Goal: Information Seeking & Learning: Learn about a topic

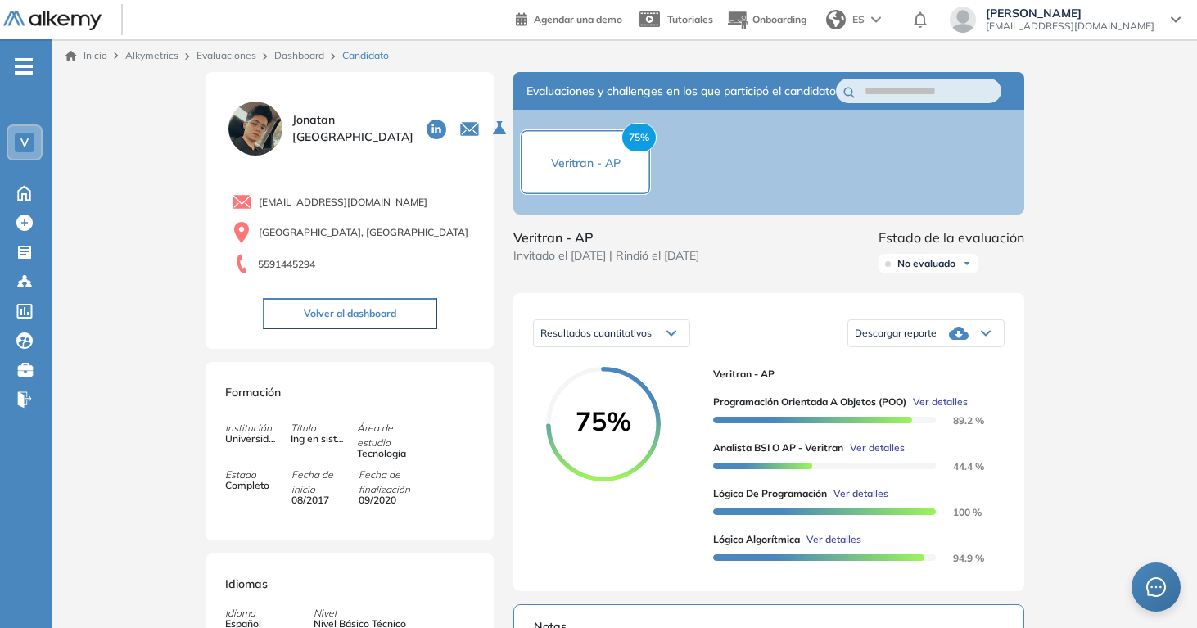
click at [241, 61] on link "Evaluaciones" at bounding box center [226, 55] width 60 height 12
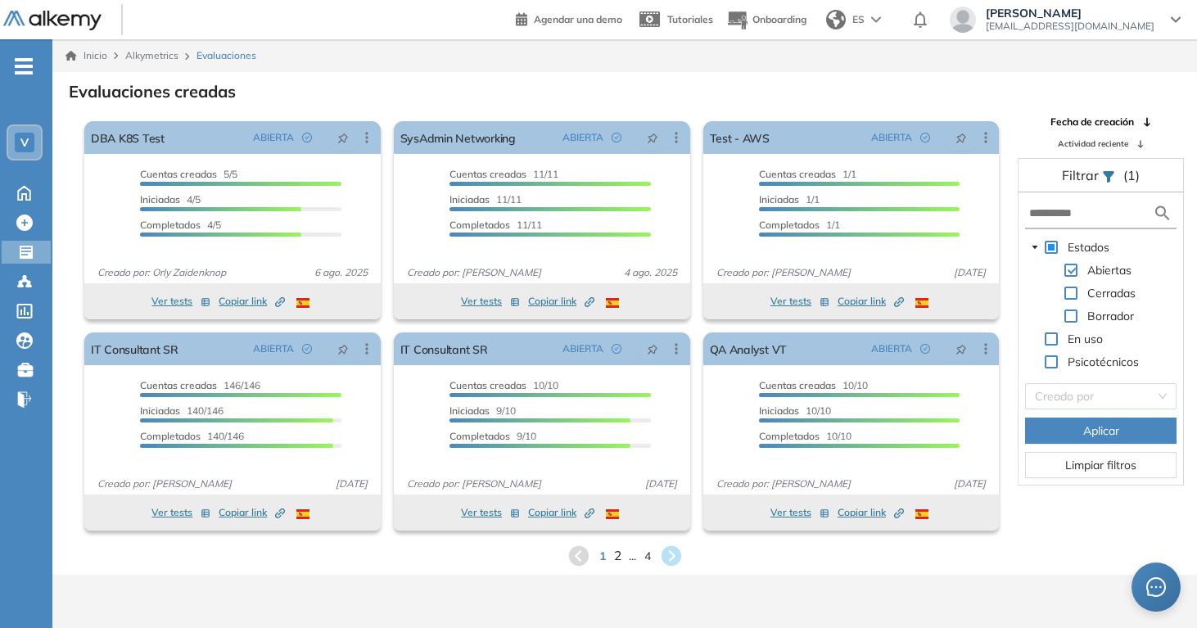
click at [619, 556] on span "2" at bounding box center [616, 555] width 7 height 19
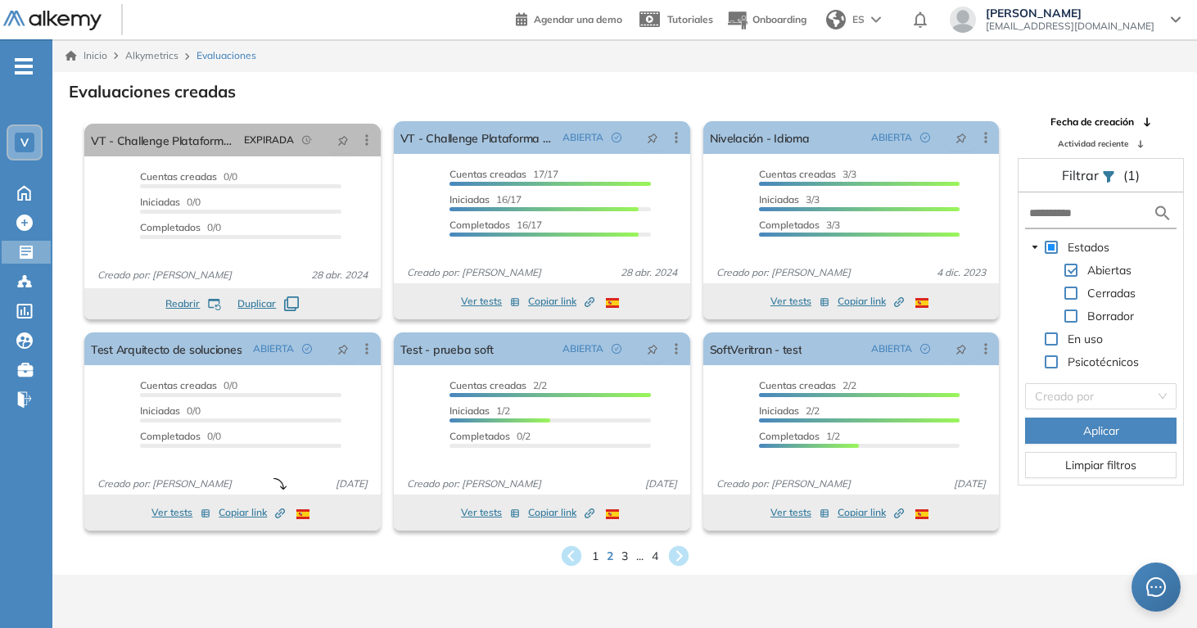
click at [627, 557] on span "3" at bounding box center [624, 556] width 7 height 17
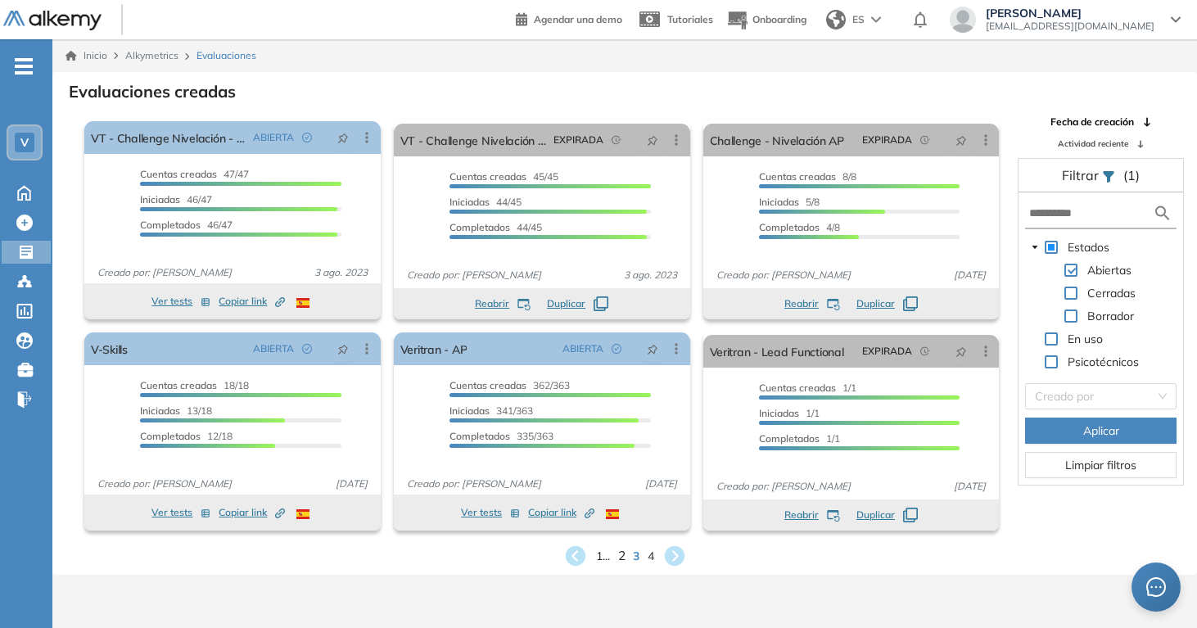
click at [620, 557] on span "2" at bounding box center [620, 555] width 7 height 19
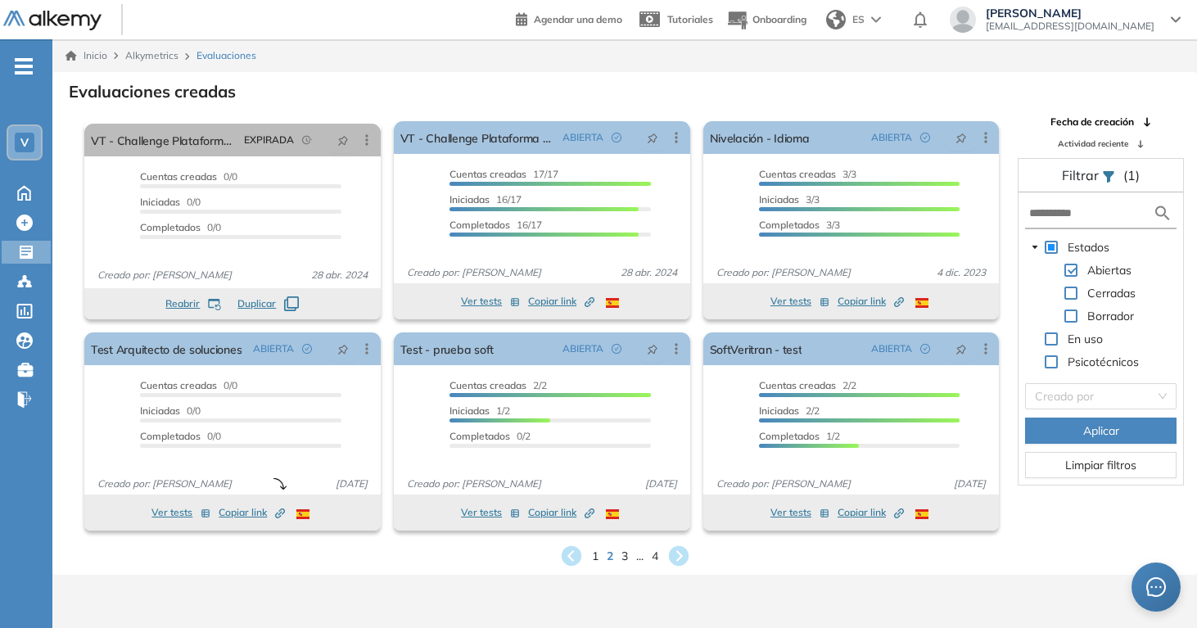
click at [600, 562] on div "1 2 3 ... 4" at bounding box center [624, 556] width 1118 height 25
click at [595, 554] on span "1" at bounding box center [594, 555] width 7 height 19
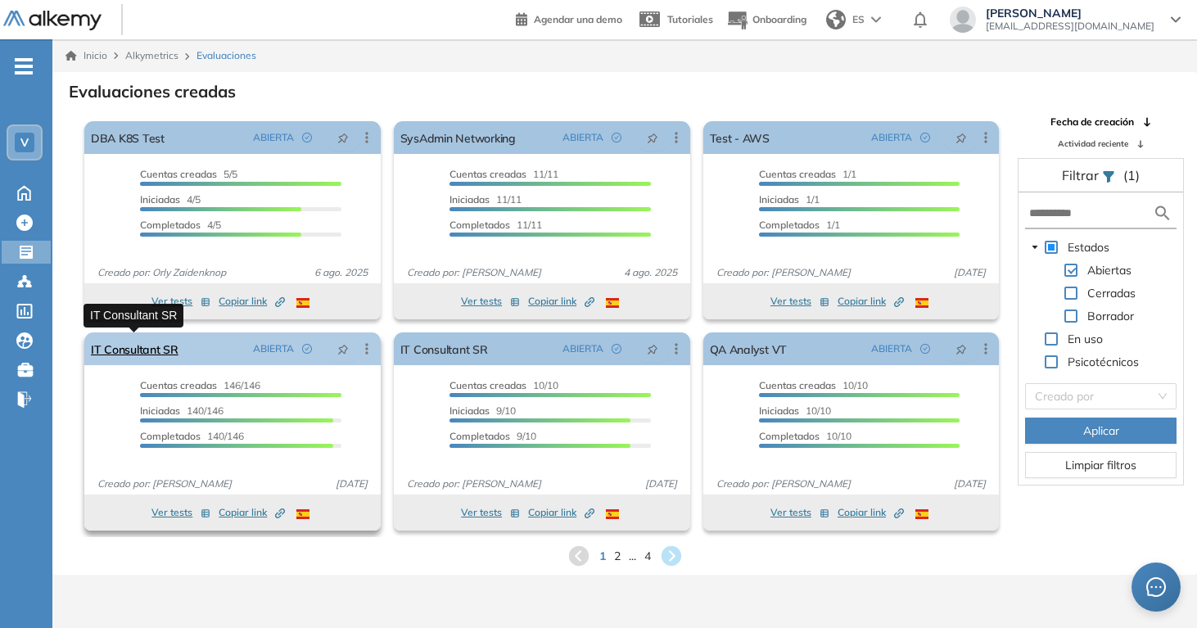
click at [140, 350] on link "IT Consultant SR" at bounding box center [135, 348] width 88 height 33
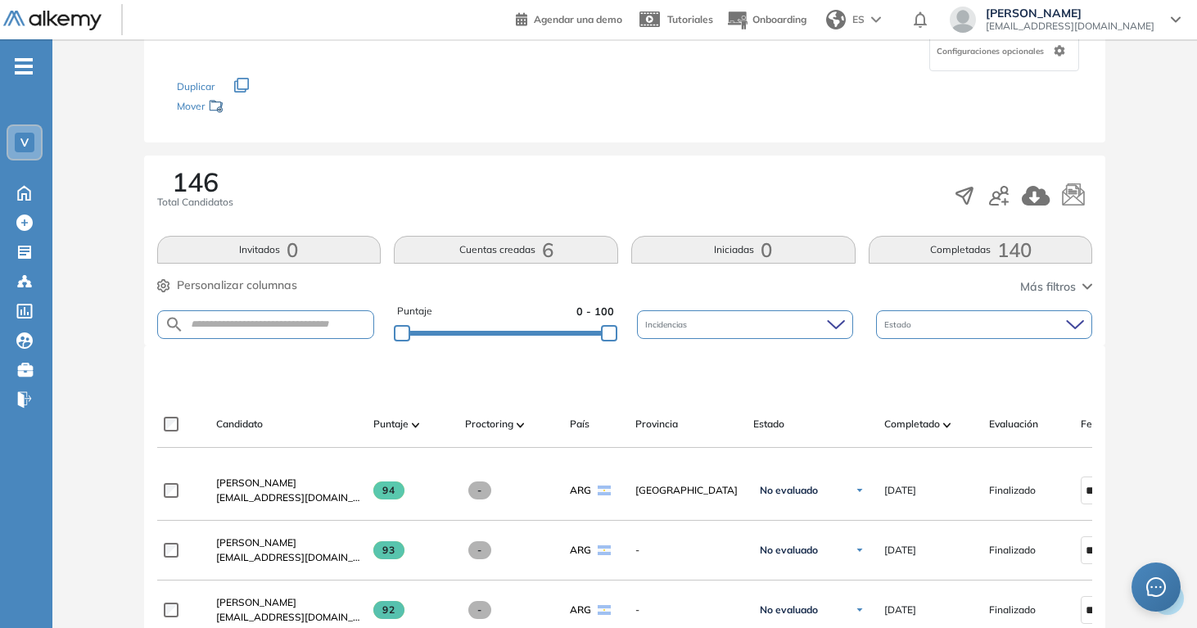
scroll to position [350, 0]
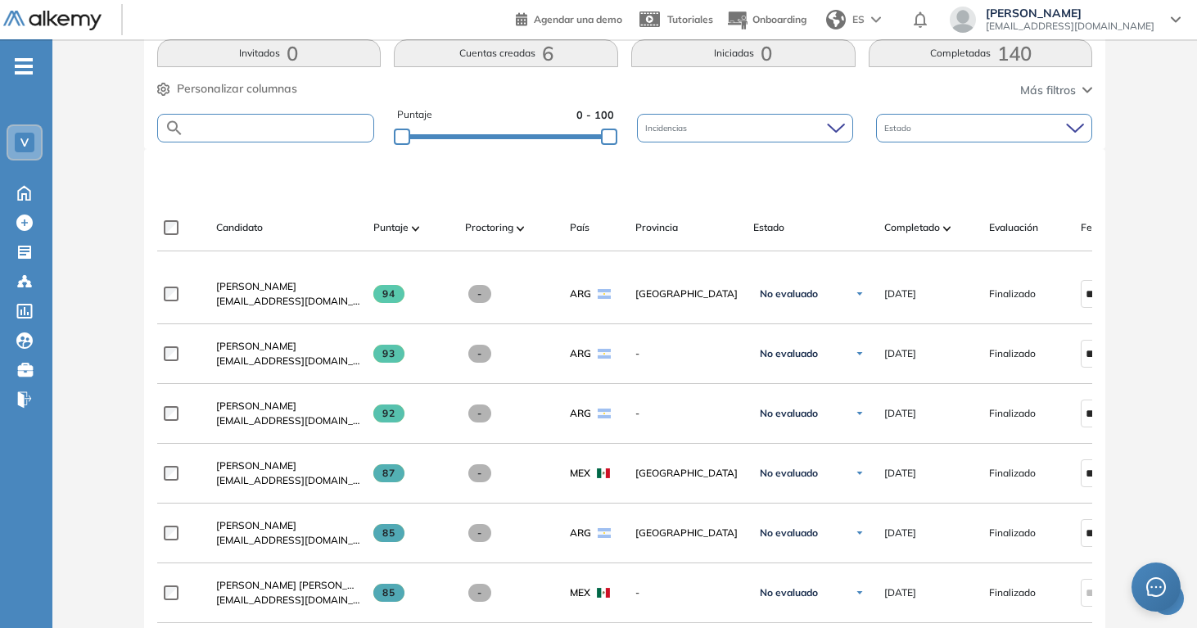
click at [268, 136] on form at bounding box center [266, 128] width 218 height 29
type input "******"
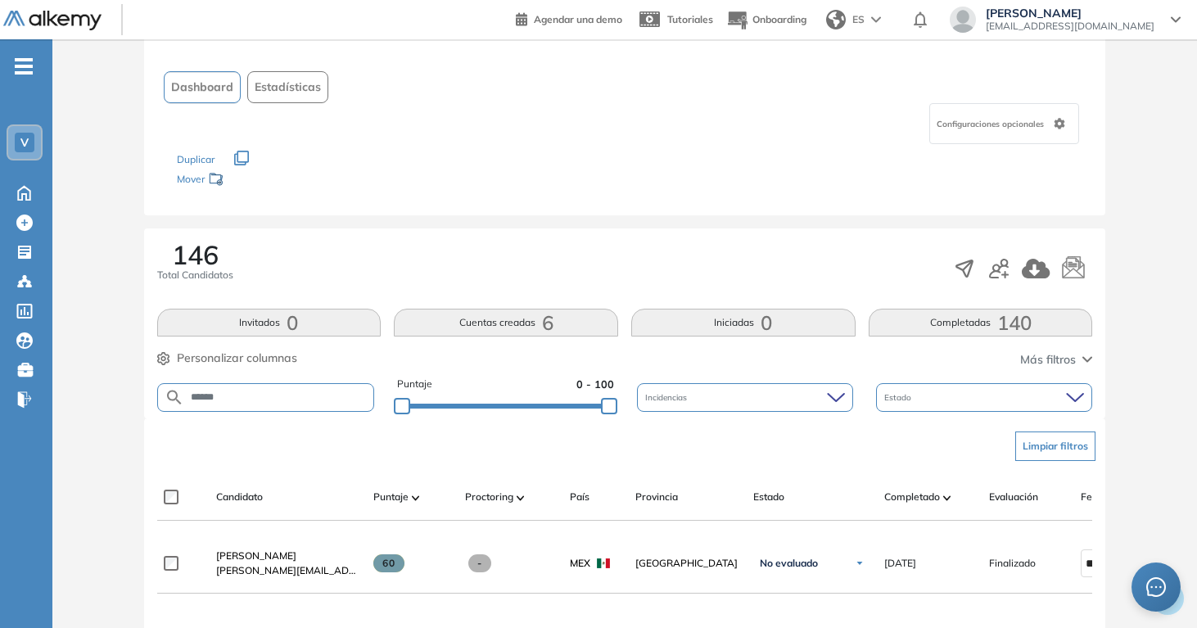
scroll to position [0, 0]
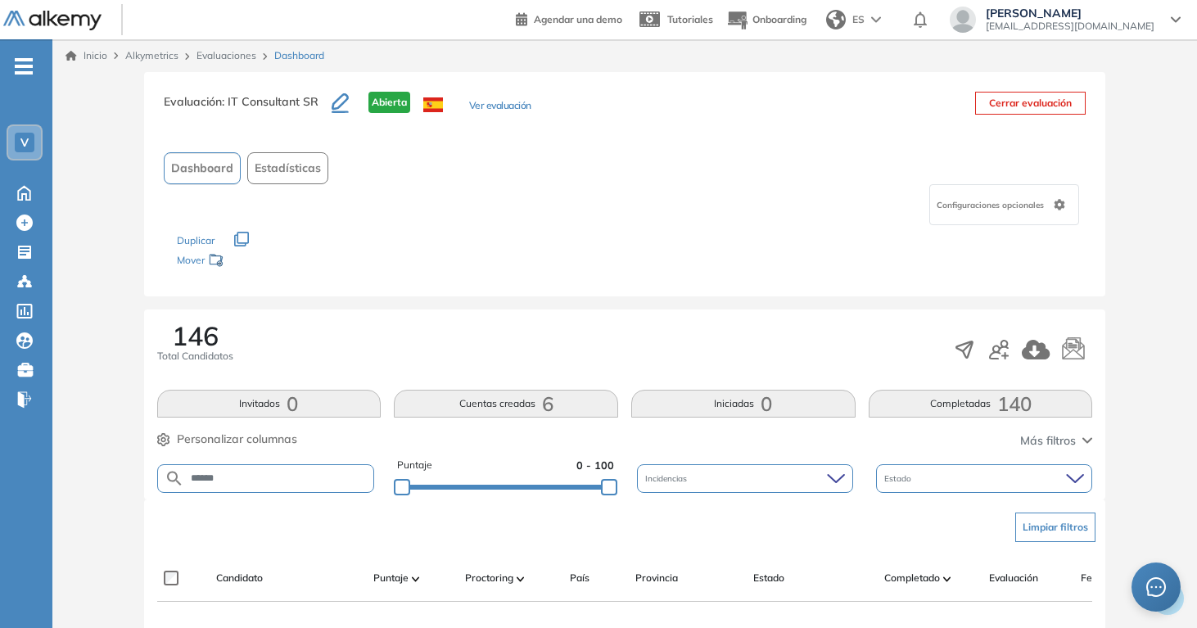
click at [248, 60] on link "Evaluaciones" at bounding box center [226, 55] width 60 height 12
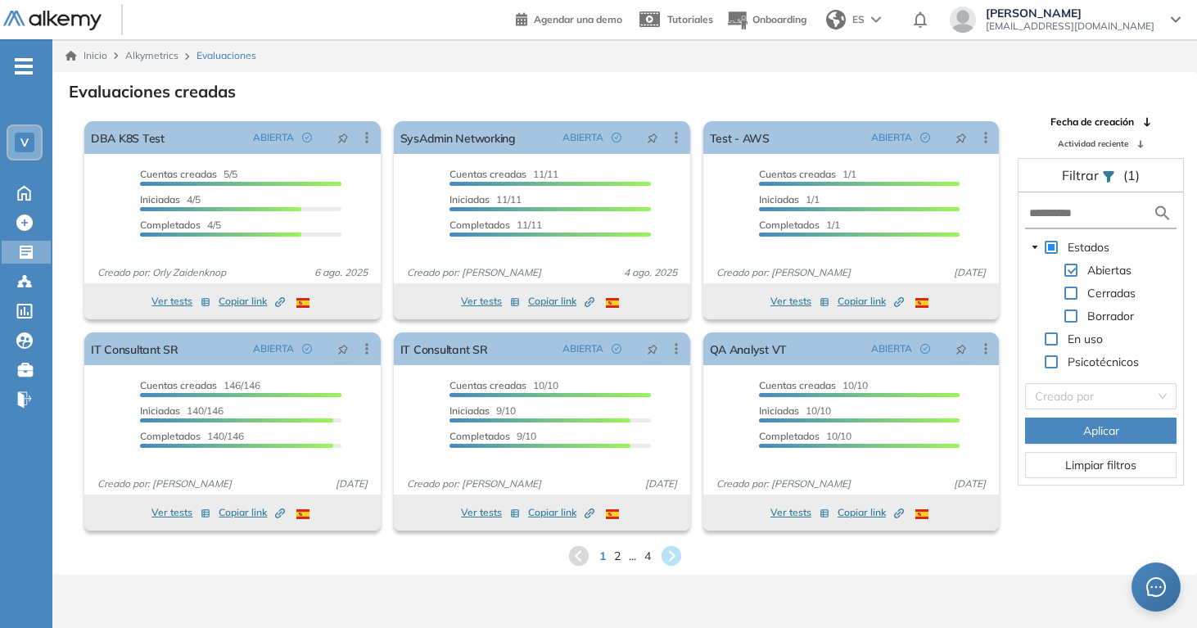
click at [153, 52] on span "Alkymetrics" at bounding box center [151, 55] width 53 height 12
click at [151, 55] on span "Alkymetrics" at bounding box center [151, 55] width 53 height 12
click at [147, 61] on span "Alkymetrics" at bounding box center [151, 55] width 53 height 12
click at [607, 560] on div "1 2 ... 4" at bounding box center [624, 556] width 1118 height 25
click at [615, 556] on span "2" at bounding box center [617, 556] width 7 height 17
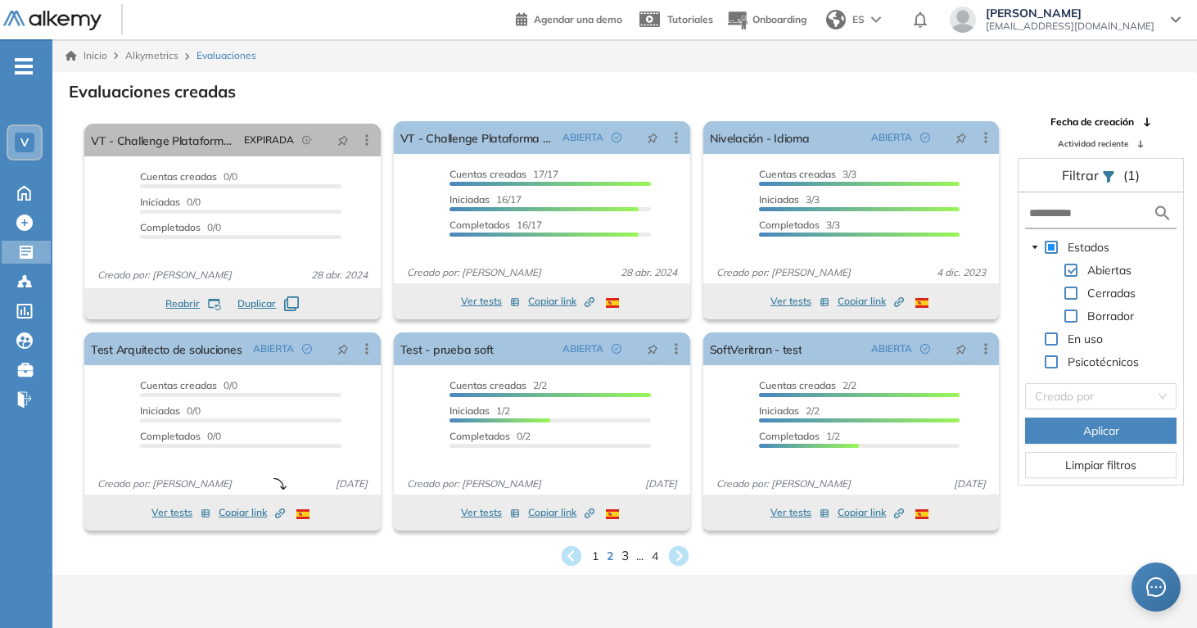
click at [620, 554] on span "3" at bounding box center [623, 555] width 7 height 19
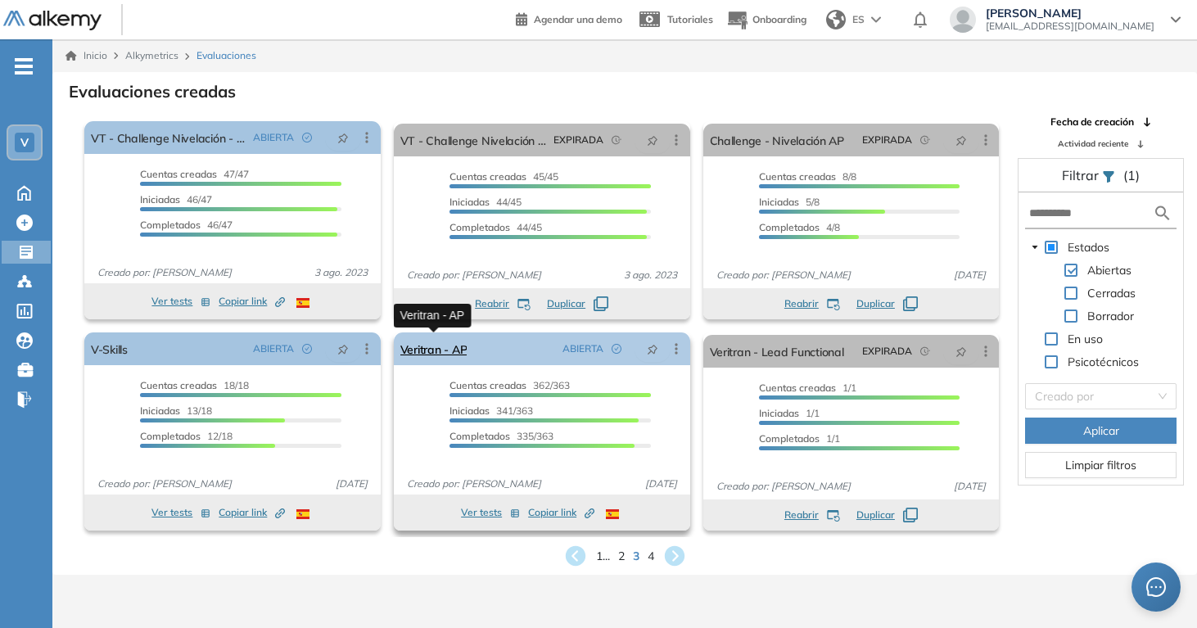
click at [464, 344] on link "Veritran - AP" at bounding box center [433, 348] width 67 height 33
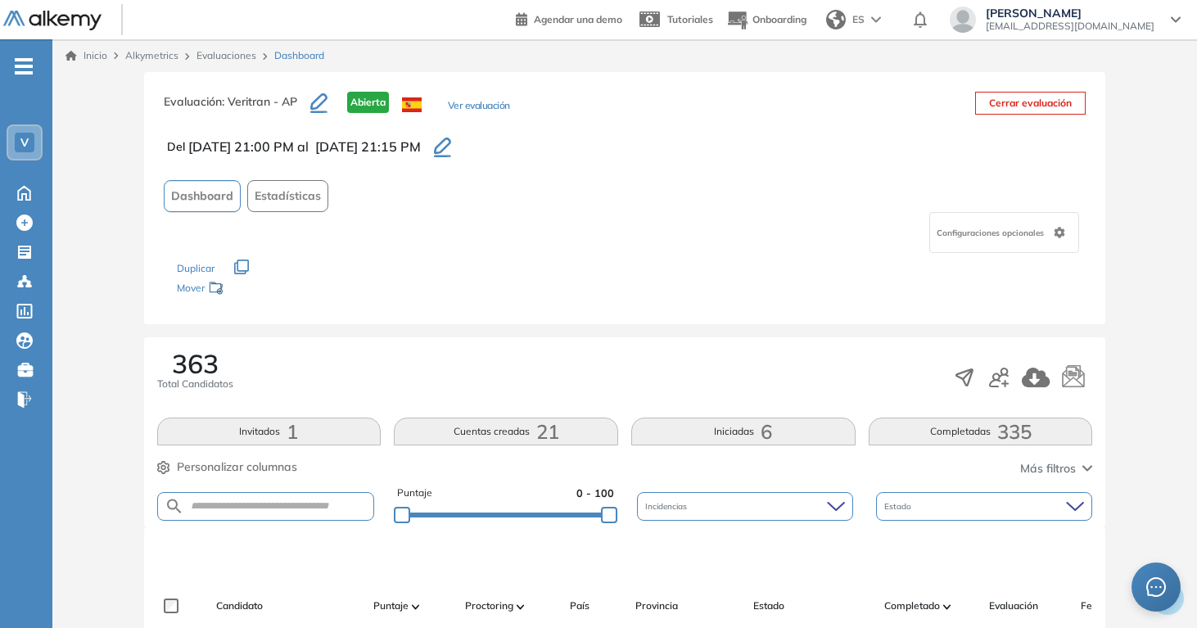
click at [268, 515] on form at bounding box center [266, 506] width 218 height 29
click at [268, 508] on input "text" at bounding box center [279, 506] width 190 height 12
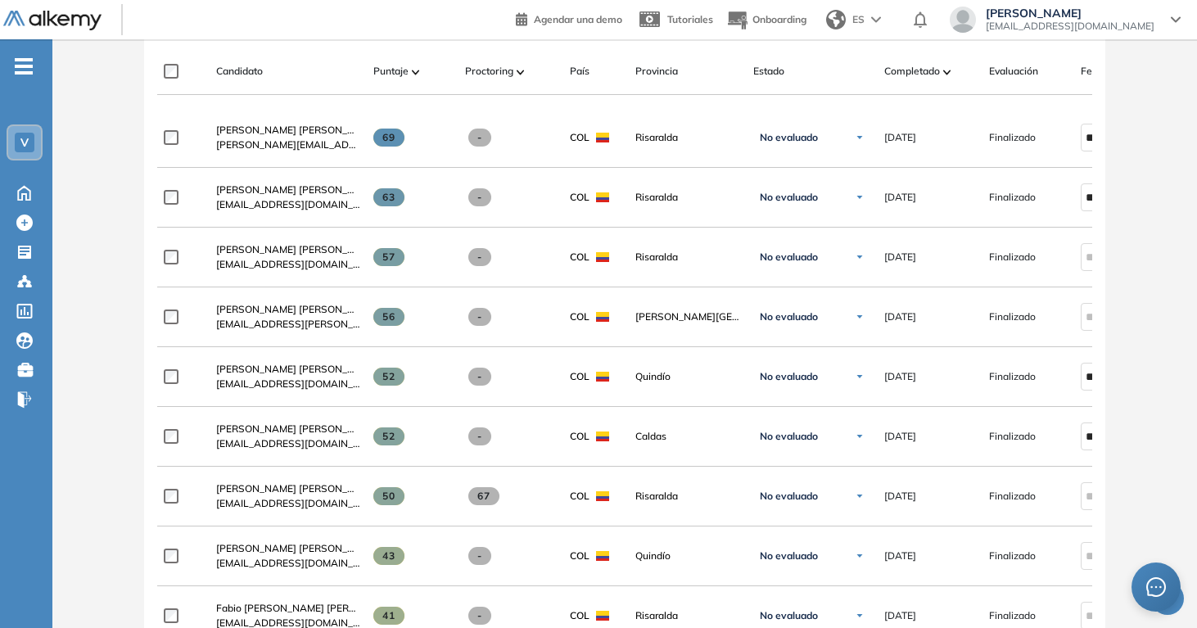
scroll to position [195, 0]
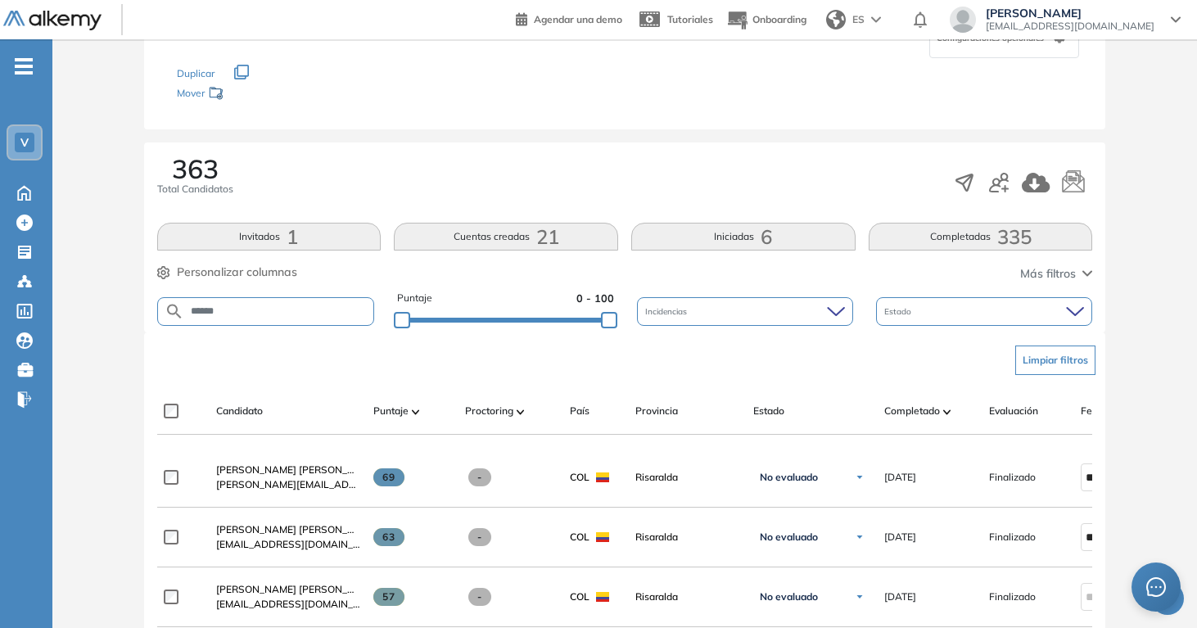
click at [255, 303] on form "******" at bounding box center [266, 311] width 218 height 29
click at [249, 312] on input "******" at bounding box center [279, 311] width 190 height 12
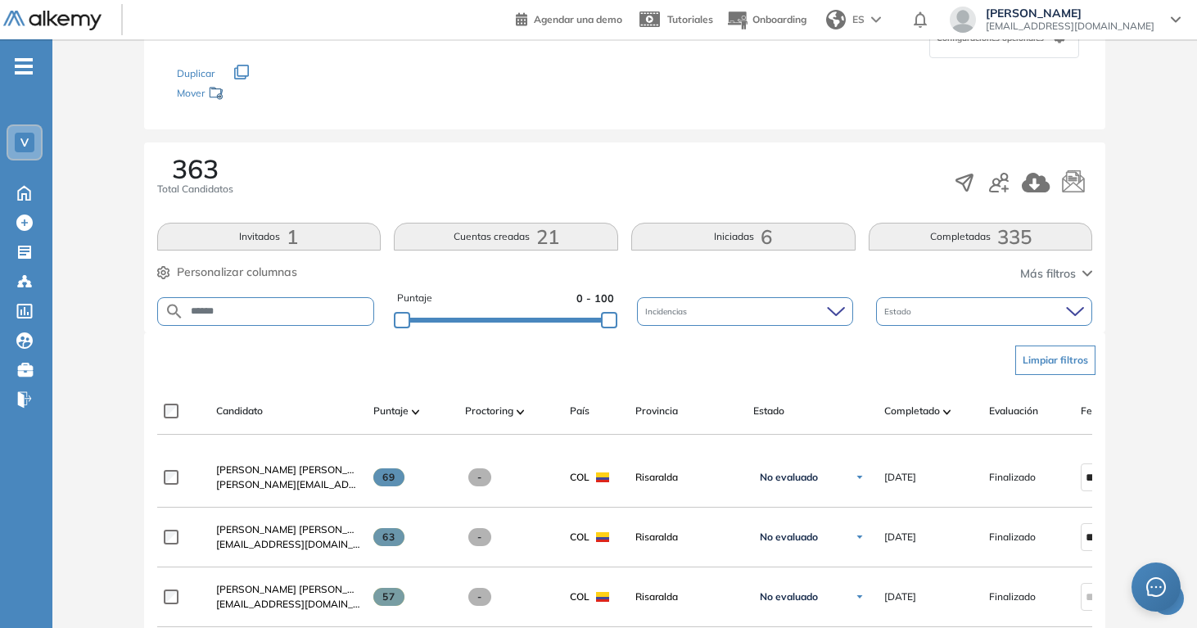
click at [248, 312] on input "******" at bounding box center [279, 311] width 190 height 12
paste input "**********"
type input "**********"
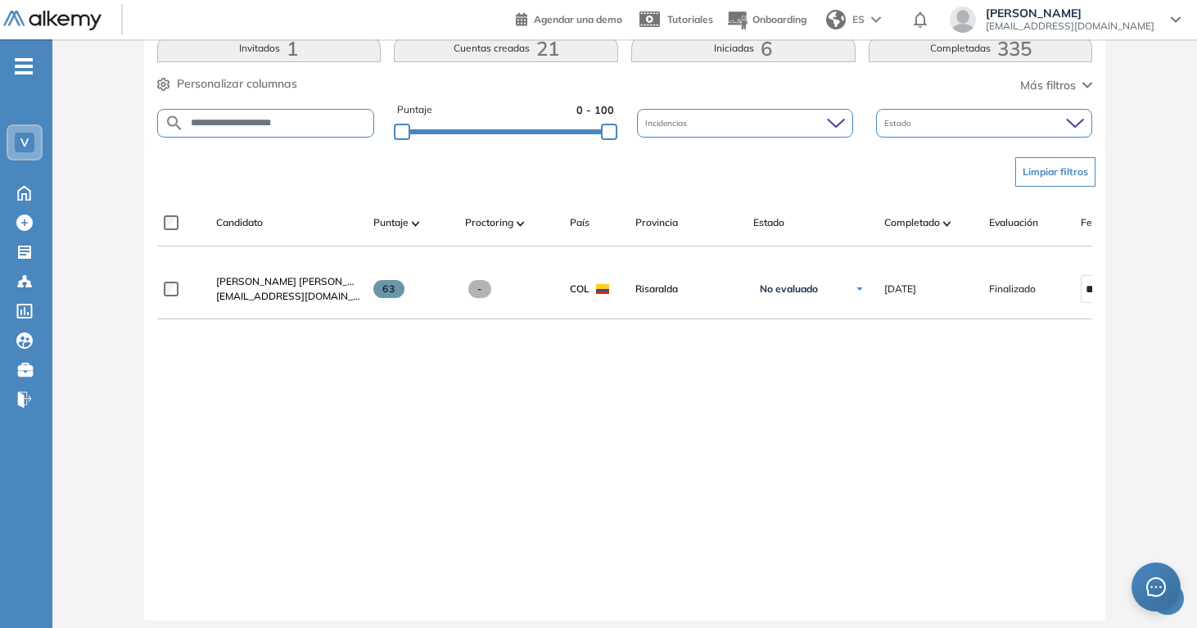
scroll to position [395, 0]
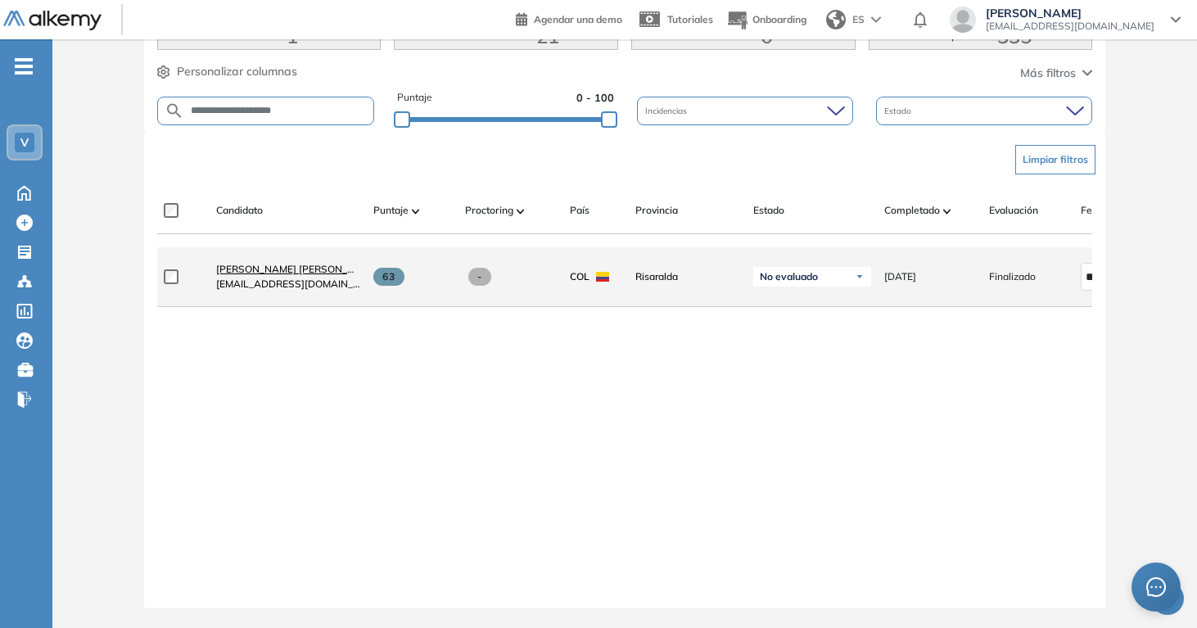
click at [259, 275] on span "[PERSON_NAME] [PERSON_NAME]" at bounding box center [297, 269] width 163 height 12
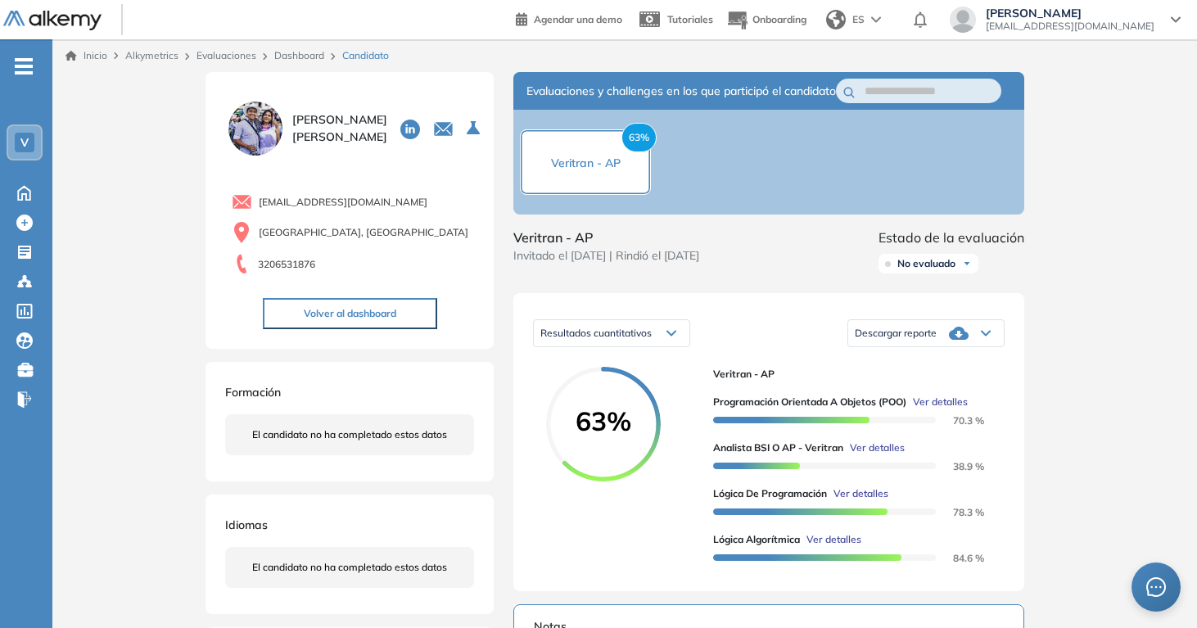
click at [231, 53] on link "Evaluaciones" at bounding box center [226, 55] width 60 height 12
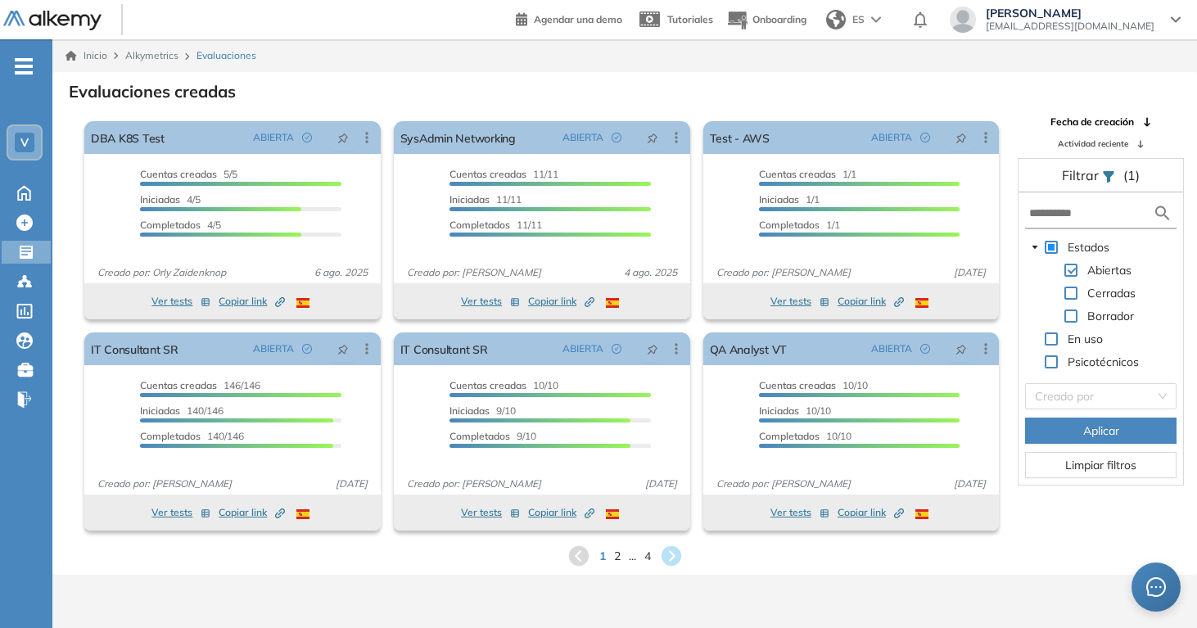
click at [626, 555] on div "1 2 ... 4" at bounding box center [624, 556] width 1118 height 25
click at [620, 560] on div "1 2 ... 4" at bounding box center [624, 556] width 1118 height 25
click at [617, 560] on span "2" at bounding box center [616, 555] width 7 height 19
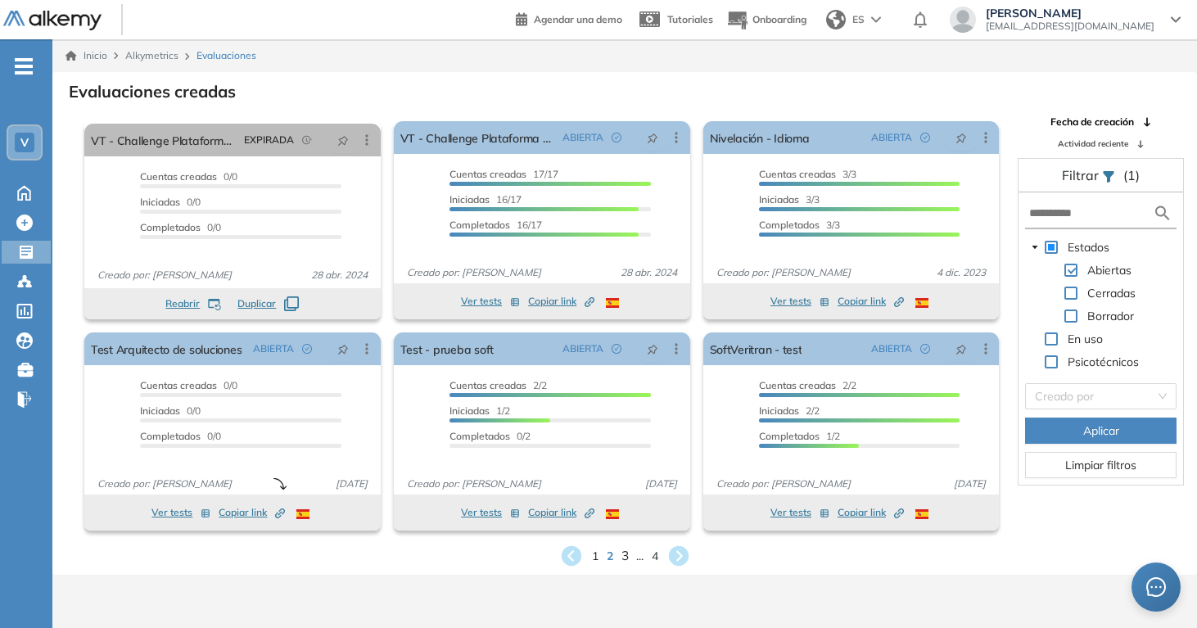
click at [624, 554] on span "3" at bounding box center [623, 555] width 7 height 19
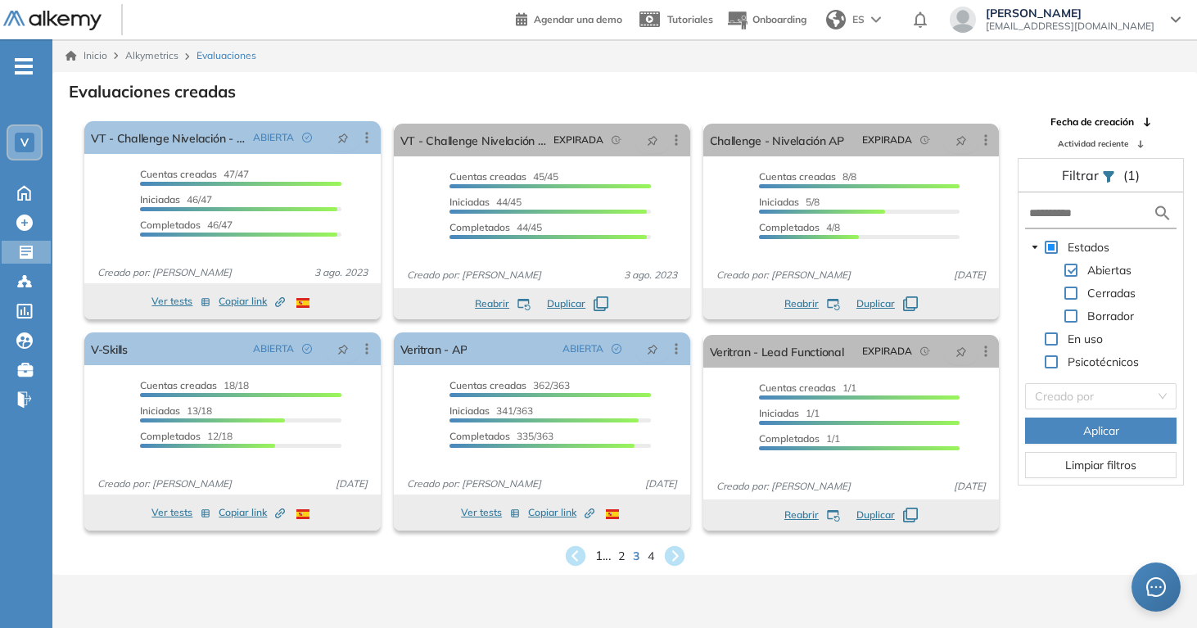
click at [597, 553] on span "1 ..." at bounding box center [603, 555] width 16 height 19
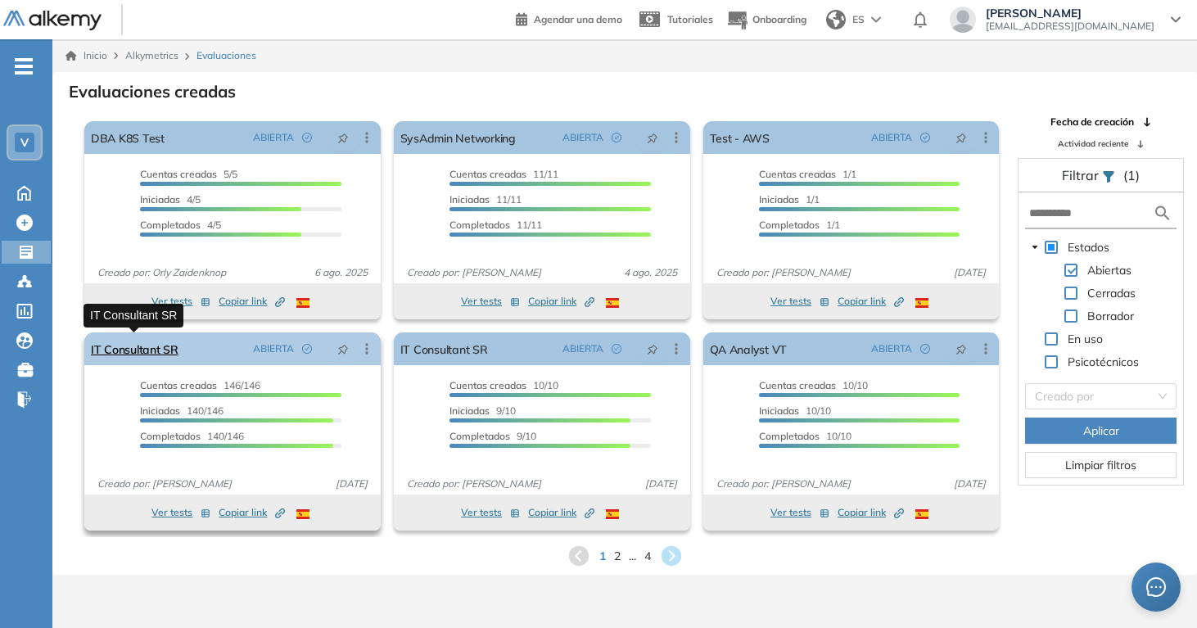
click at [148, 341] on link "IT Consultant SR" at bounding box center [135, 348] width 88 height 33
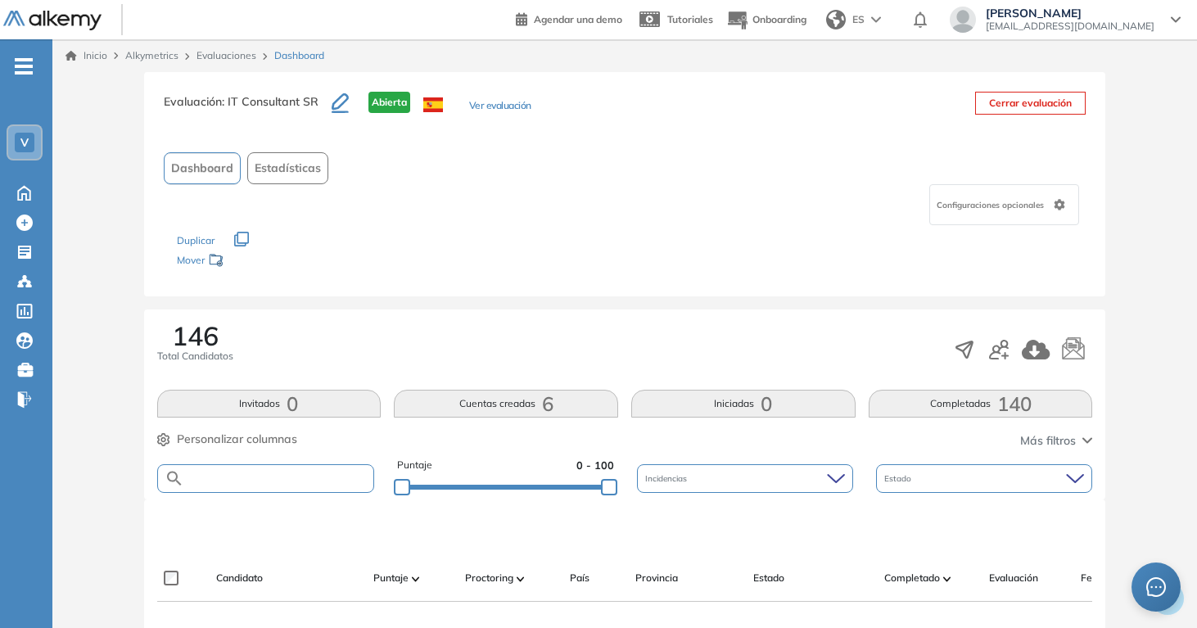
click at [270, 481] on input "text" at bounding box center [279, 478] width 190 height 12
type input "******"
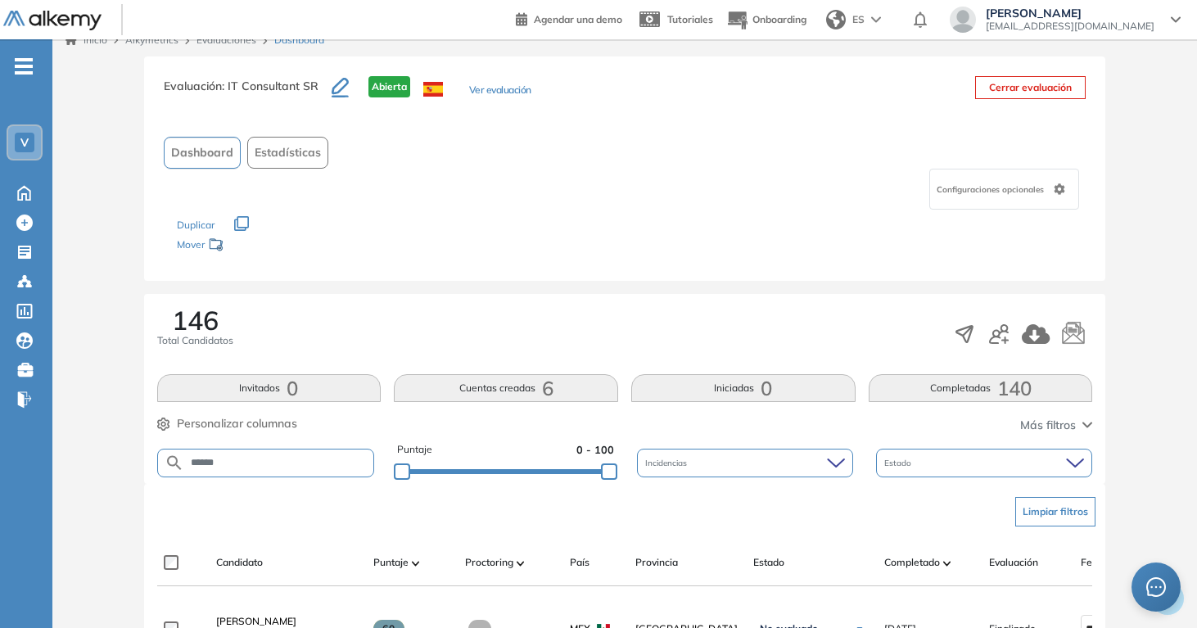
scroll to position [193, 0]
